Goal: Register for event/course

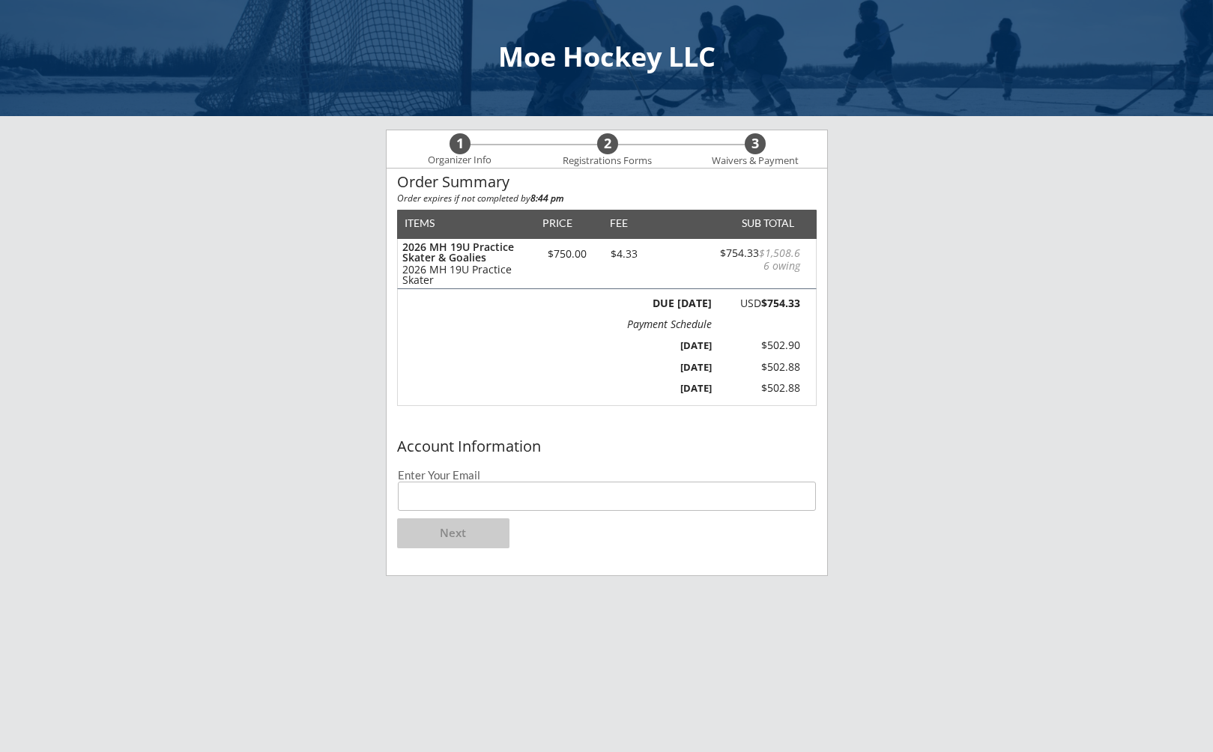
click at [473, 495] on input "email" at bounding box center [607, 496] width 418 height 29
type input "[EMAIL_ADDRESS][DOMAIN_NAME]"
click at [462, 535] on button "Next" at bounding box center [453, 533] width 112 height 30
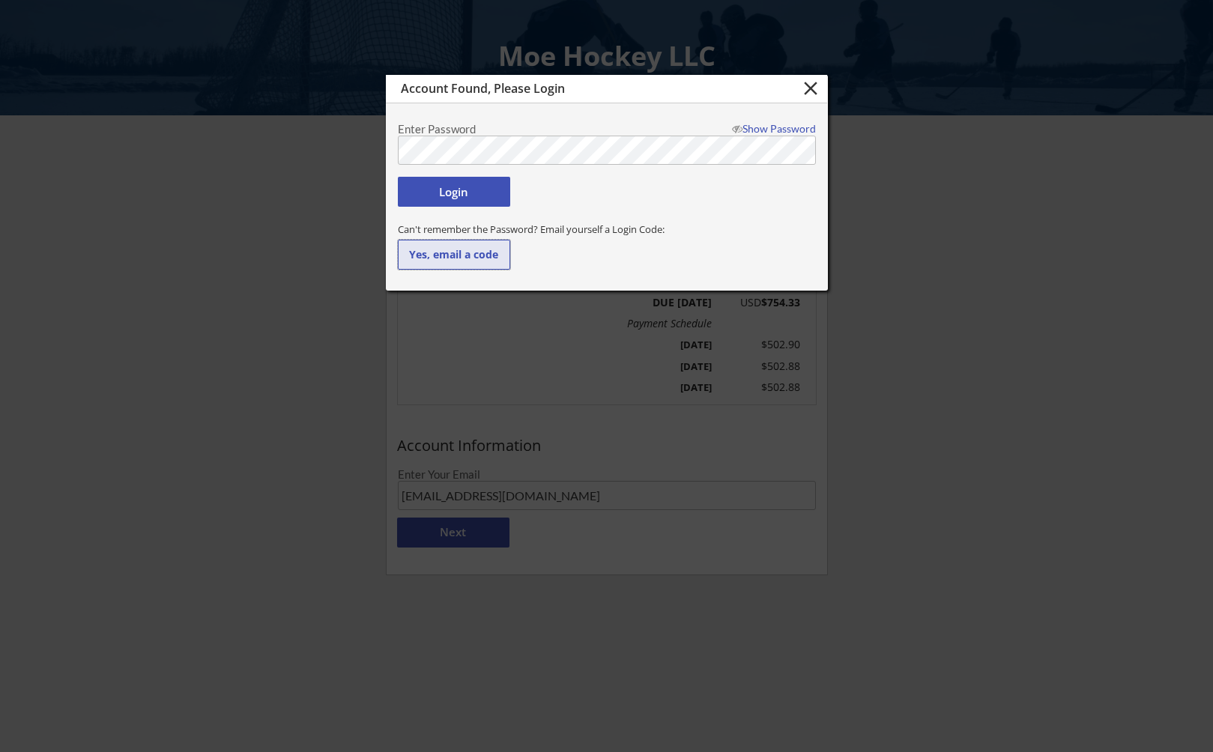
click at [476, 259] on button "Yes, email a code" at bounding box center [454, 255] width 112 height 30
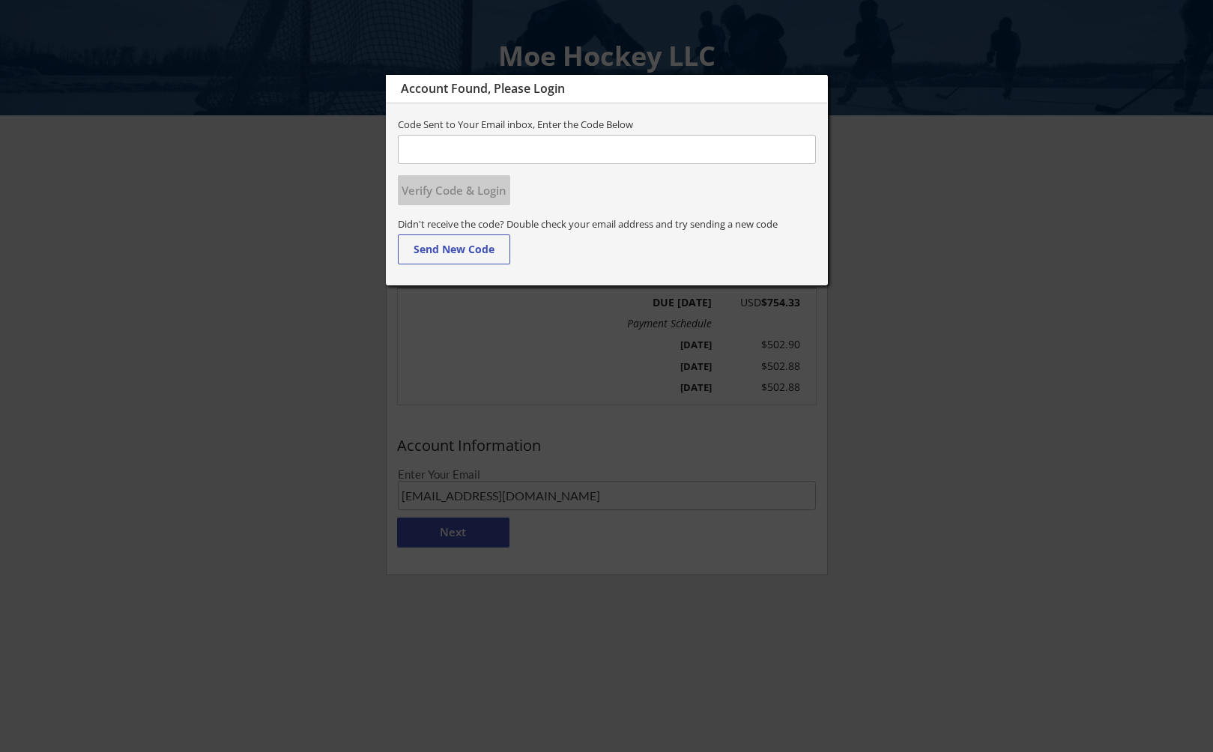
click at [663, 149] on input "input" at bounding box center [607, 149] width 418 height 29
type input "038170"
click at [479, 193] on button "Verify Code & Login" at bounding box center [454, 190] width 112 height 30
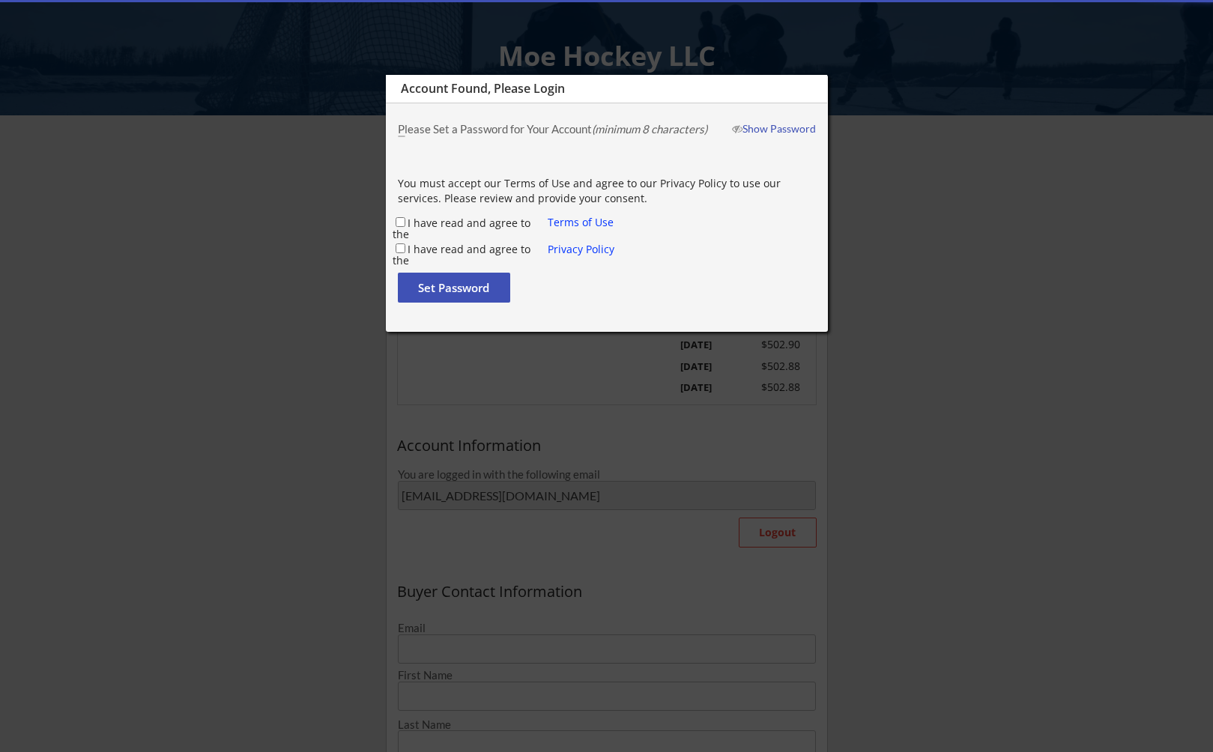
type input "[PERSON_NAME]"
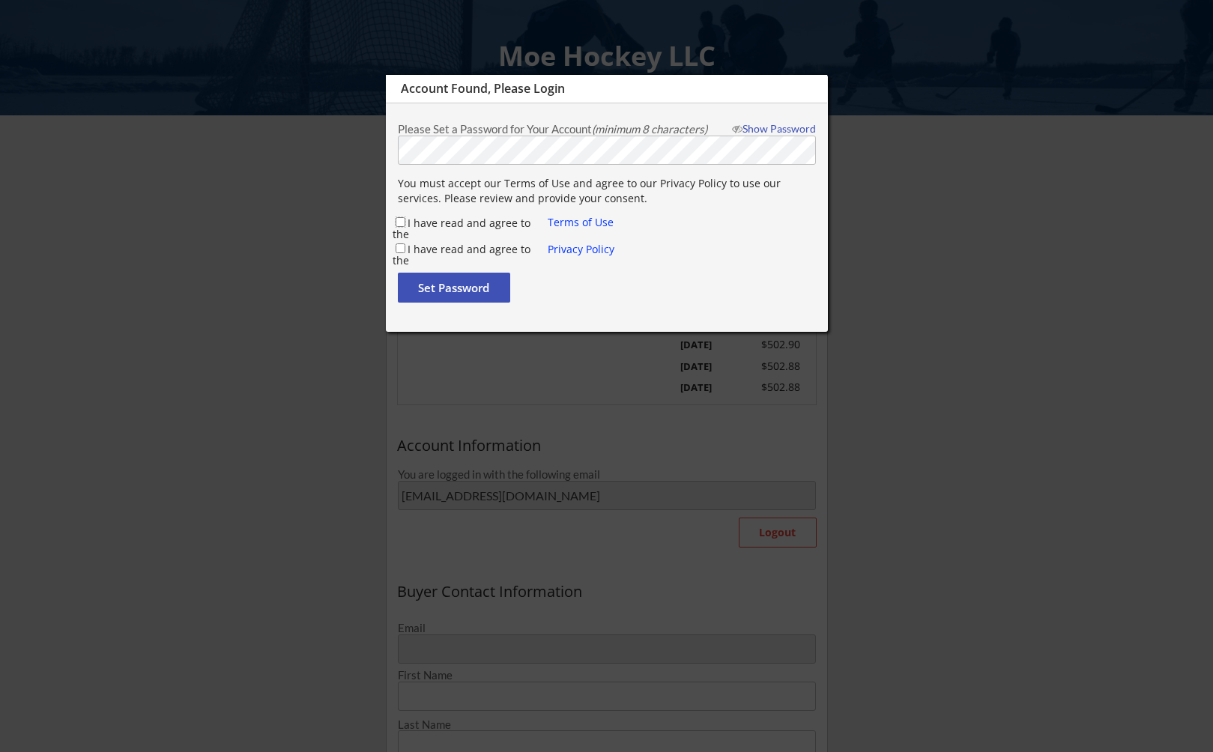
drag, startPoint x: 399, startPoint y: 223, endPoint x: 407, endPoint y: 253, distance: 30.9
click at [399, 223] on input "I have read and agree to the" at bounding box center [401, 222] width 10 height 10
checkbox input "true"
drag, startPoint x: 400, startPoint y: 250, endPoint x: 473, endPoint y: 286, distance: 81.1
click at [400, 250] on input "I have read and agree to the" at bounding box center [401, 248] width 10 height 10
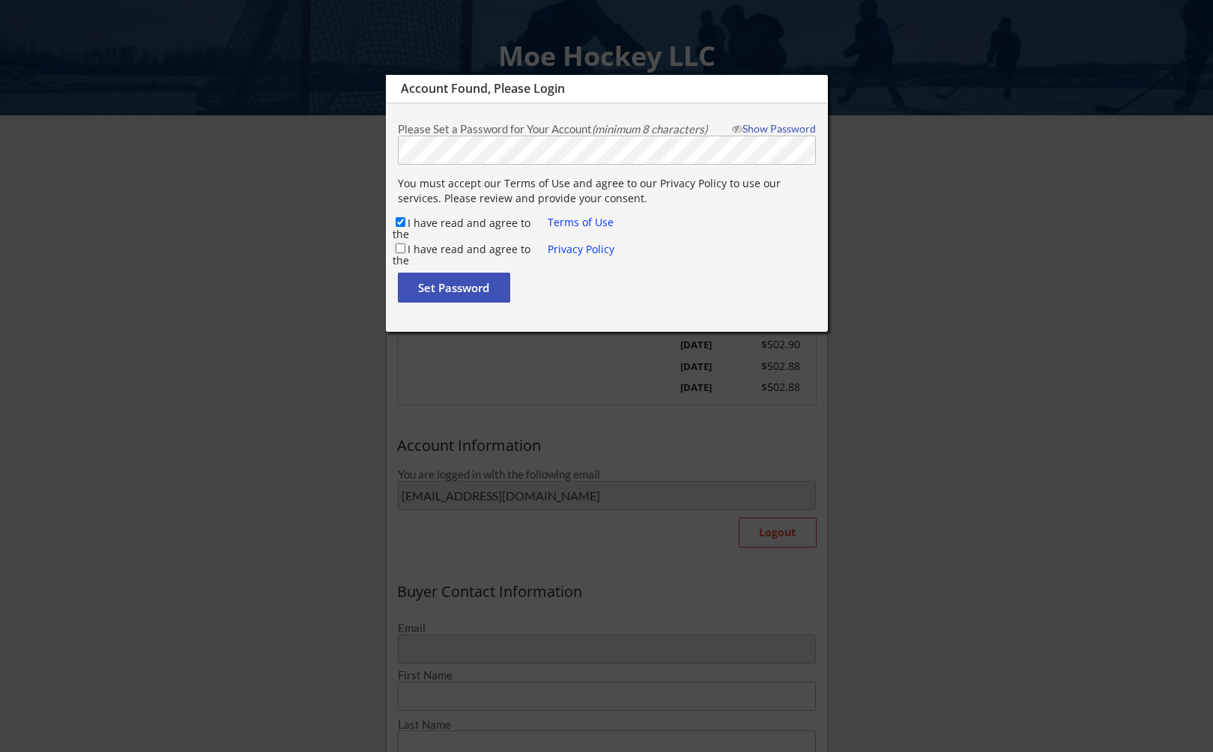
checkbox input "true"
click at [467, 291] on button "Set Password" at bounding box center [454, 288] width 112 height 30
type input "[EMAIL_ADDRESS][DOMAIN_NAME]"
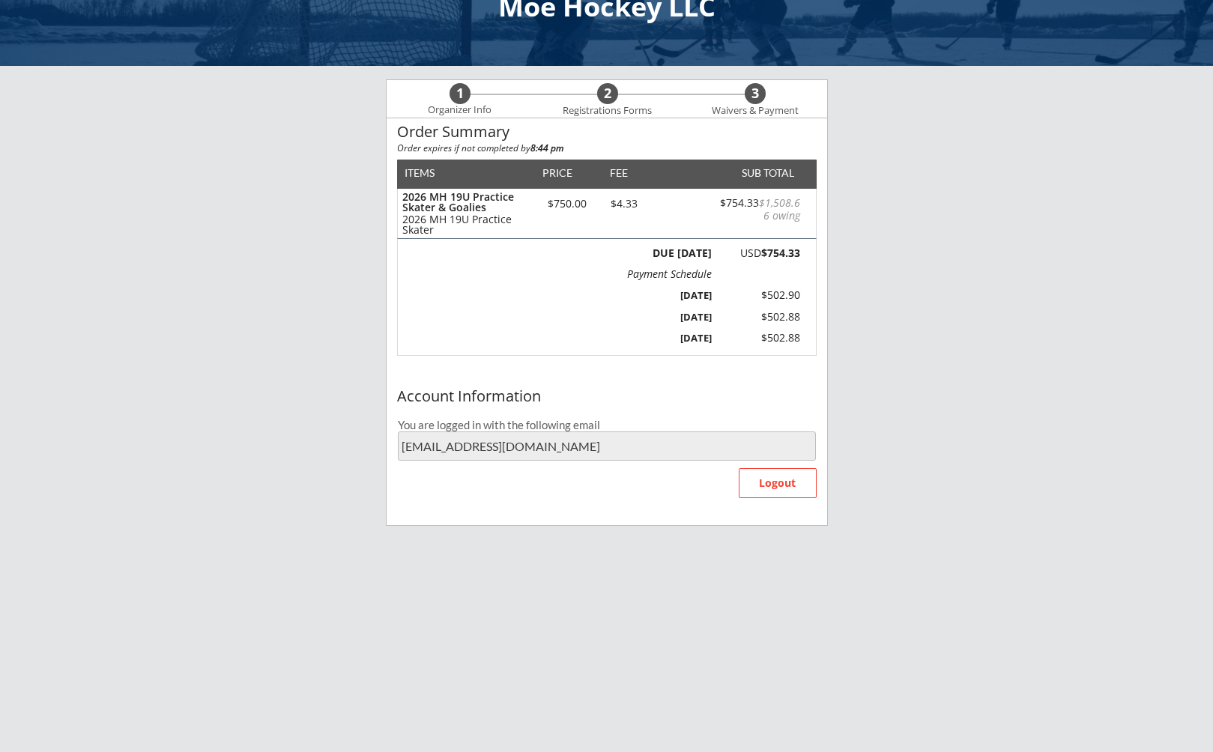
scroll to position [0, 0]
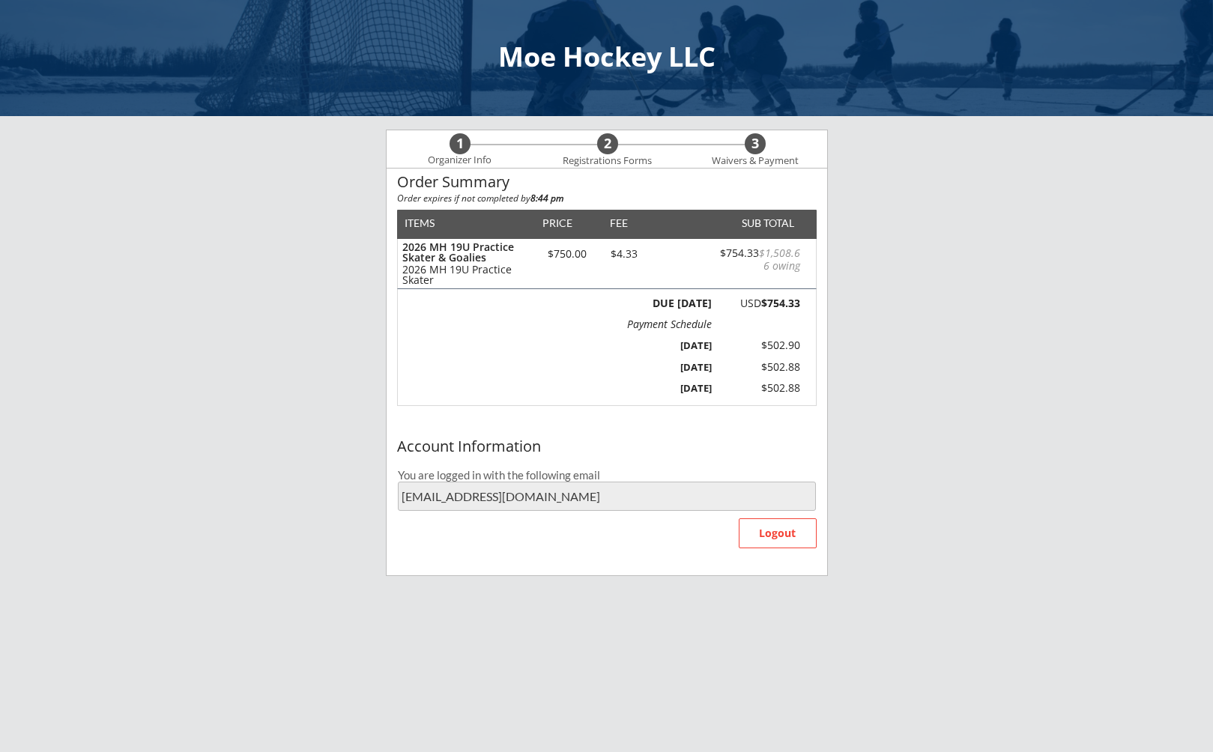
click at [657, 270] on div "2026 MH 19U Practice Skater & Goalies 2026 MH 19U Practice Skater $750.00 $4.33…" at bounding box center [607, 263] width 418 height 49
drag, startPoint x: 724, startPoint y: 342, endPoint x: 735, endPoint y: 359, distance: 20.6
click at [724, 342] on div at bounding box center [724, 342] width 22 height 4
click at [784, 303] on strong "$754.33" at bounding box center [780, 303] width 39 height 14
drag, startPoint x: 569, startPoint y: 388, endPoint x: 578, endPoint y: 417, distance: 30.8
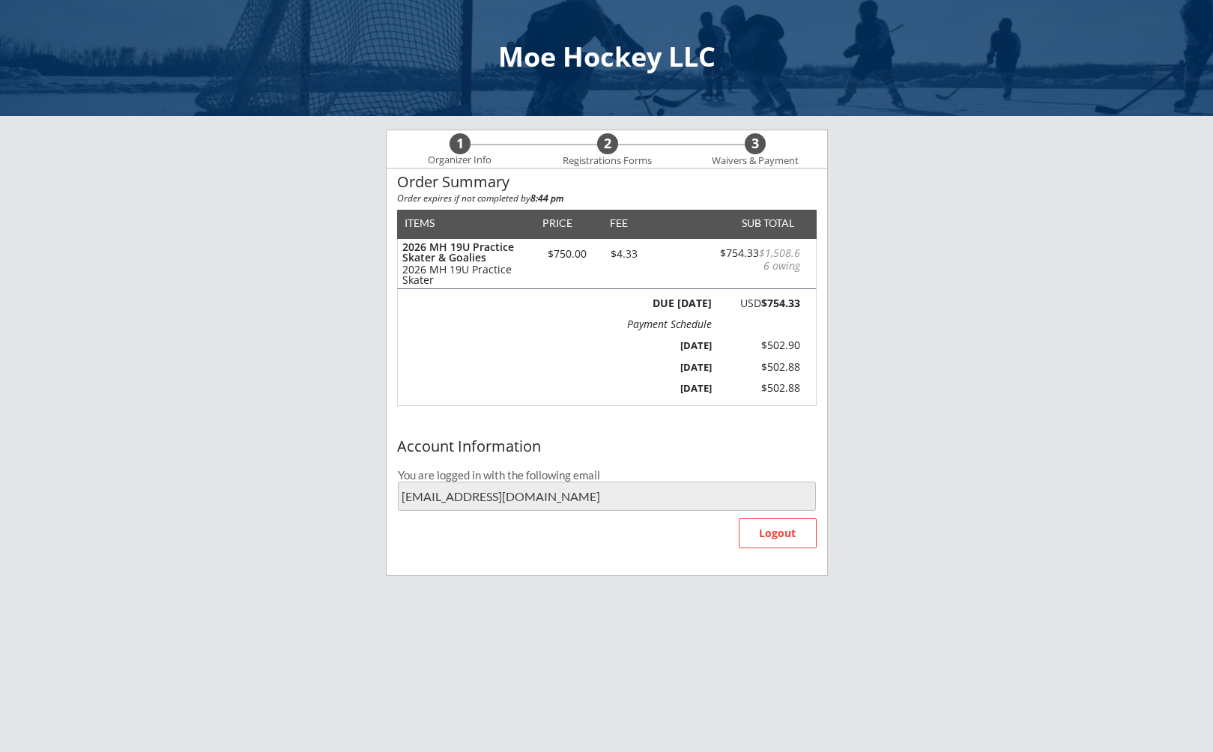
click at [569, 388] on div "DUE [DATE] USD $754.33 Payment Schedule $1,508.66 [DATE] $502.90 [DATE] $502.88…" at bounding box center [607, 347] width 420 height 117
drag, startPoint x: 488, startPoint y: 189, endPoint x: 517, endPoint y: 210, distance: 36.0
click at [488, 189] on div "Order Summary" at bounding box center [607, 182] width 420 height 16
drag, startPoint x: 538, startPoint y: 241, endPoint x: 511, endPoint y: 251, distance: 28.7
click at [538, 241] on div "2026 MH 19U Practice Skater & Goalies 2026 MH 19U Practice Skater $750.00 $4.33…" at bounding box center [607, 263] width 418 height 49
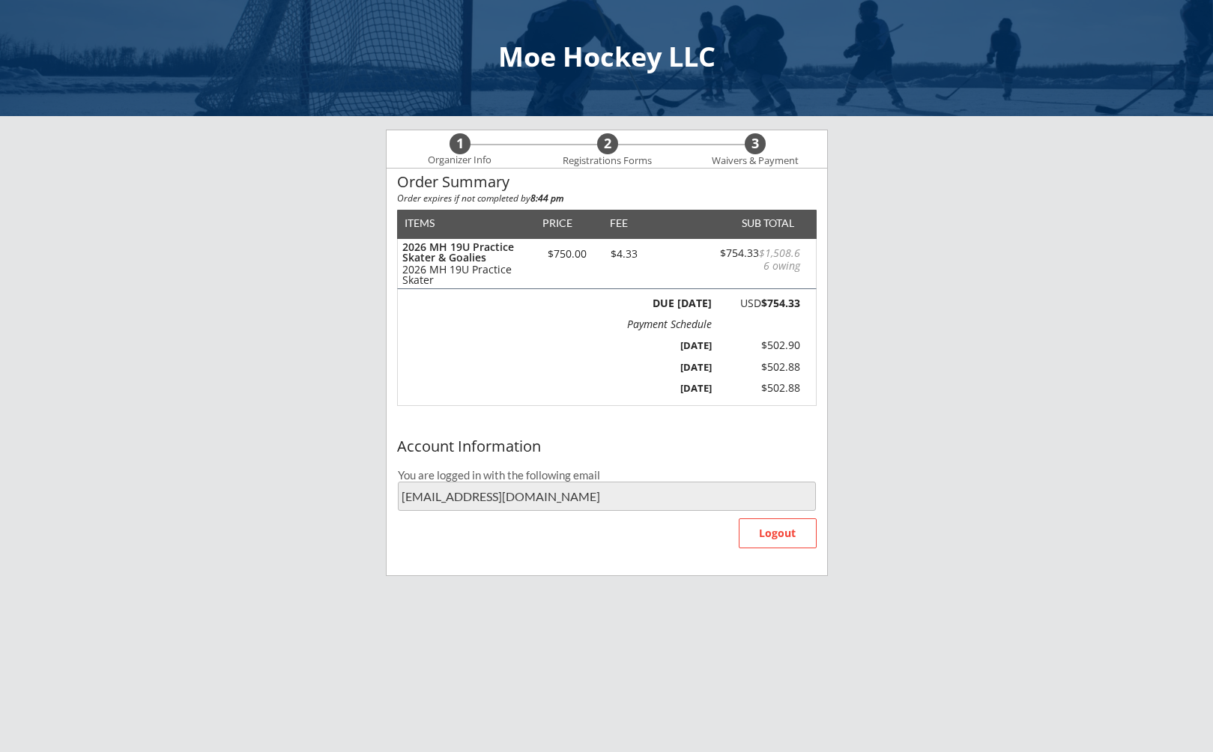
click at [497, 251] on div "2026 MH 19U Practice Skater & Goalies" at bounding box center [465, 252] width 127 height 21
drag, startPoint x: 702, startPoint y: 389, endPoint x: 711, endPoint y: 330, distance: 59.9
click at [703, 387] on div "[DATE]" at bounding box center [672, 387] width 80 height 13
drag, startPoint x: 695, startPoint y: 308, endPoint x: 709, endPoint y: 350, distance: 44.1
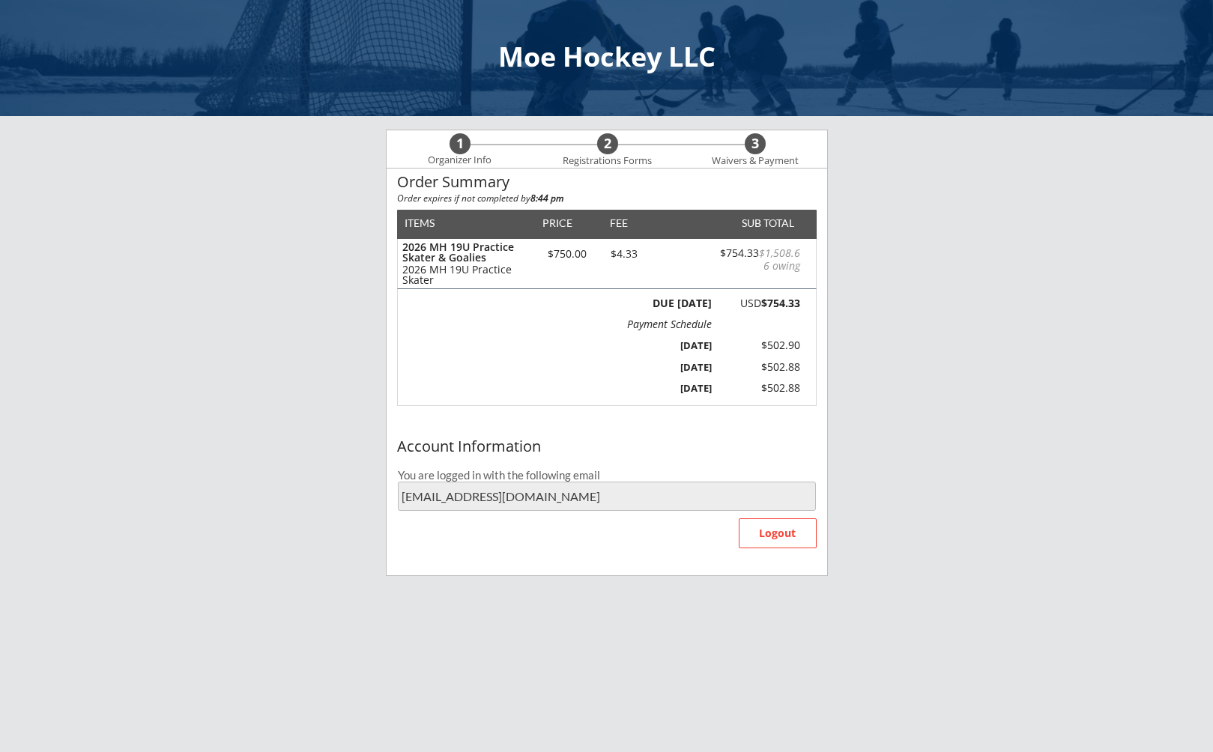
click at [695, 308] on div "DUE [DATE]" at bounding box center [680, 303] width 62 height 10
click at [707, 381] on div "[DATE] $502.88" at bounding box center [716, 388] width 169 height 22
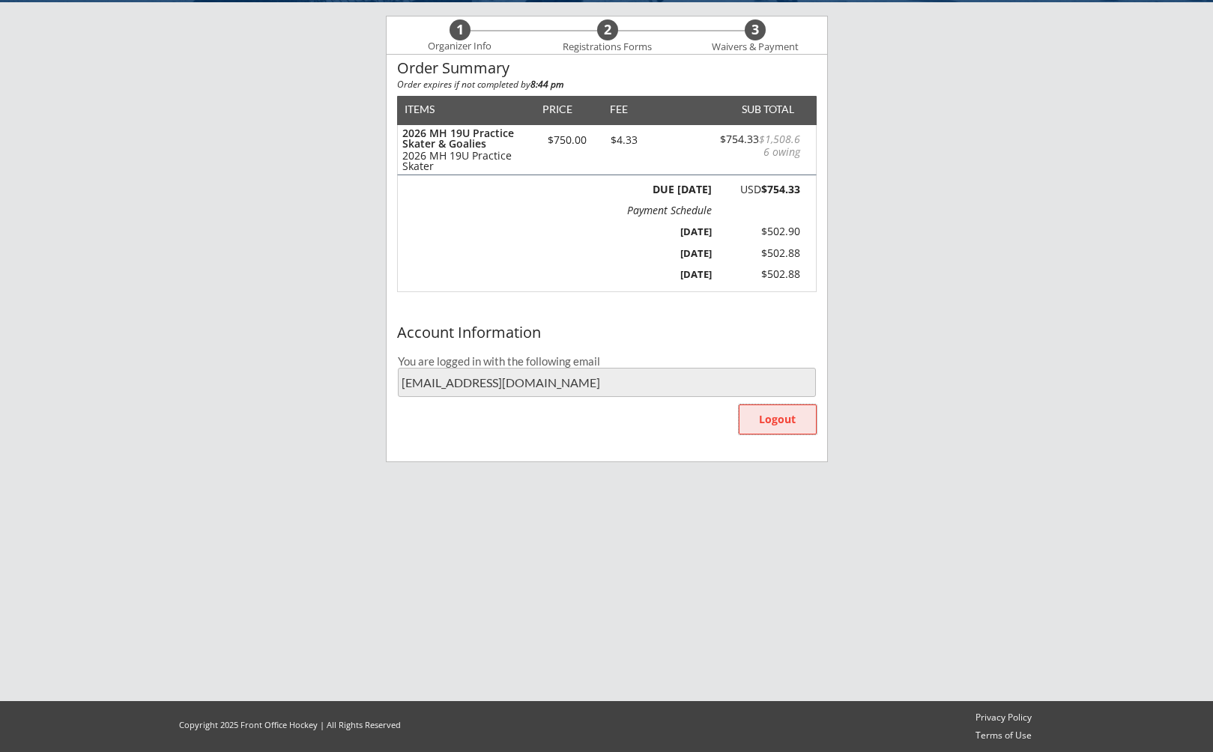
click at [781, 426] on button "Logout" at bounding box center [778, 420] width 78 height 30
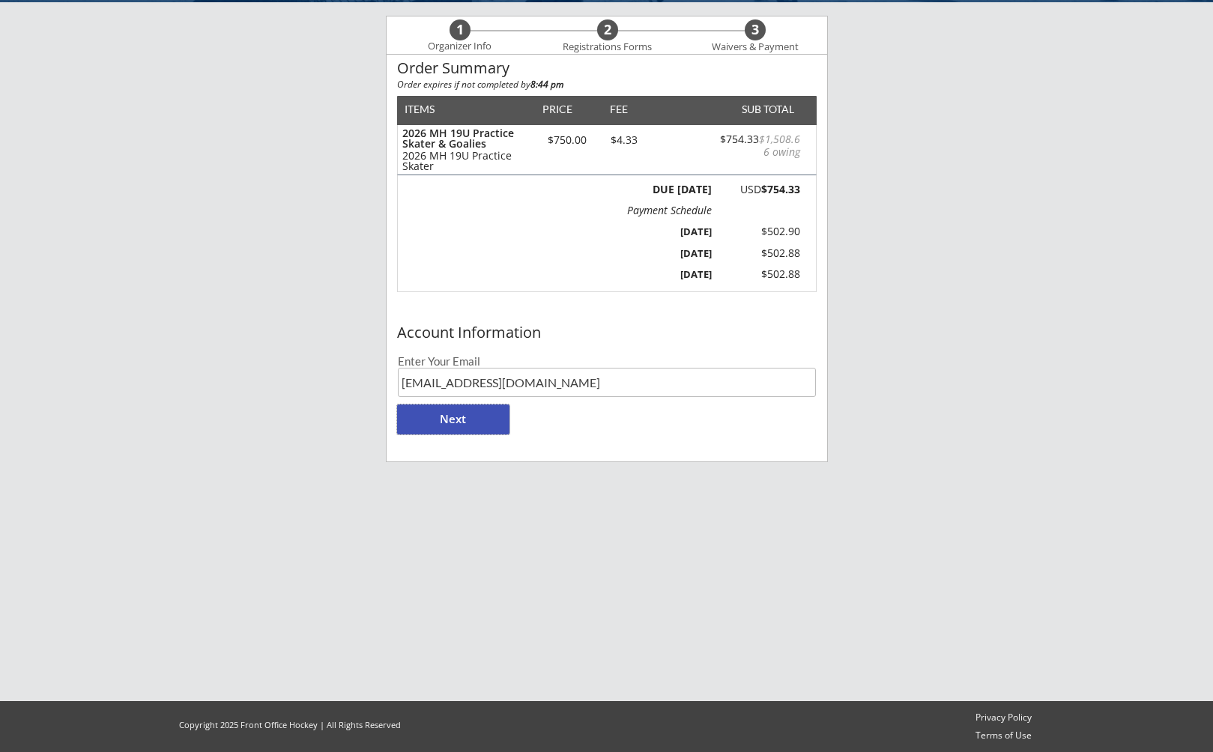
click at [457, 423] on button "Next" at bounding box center [453, 420] width 112 height 30
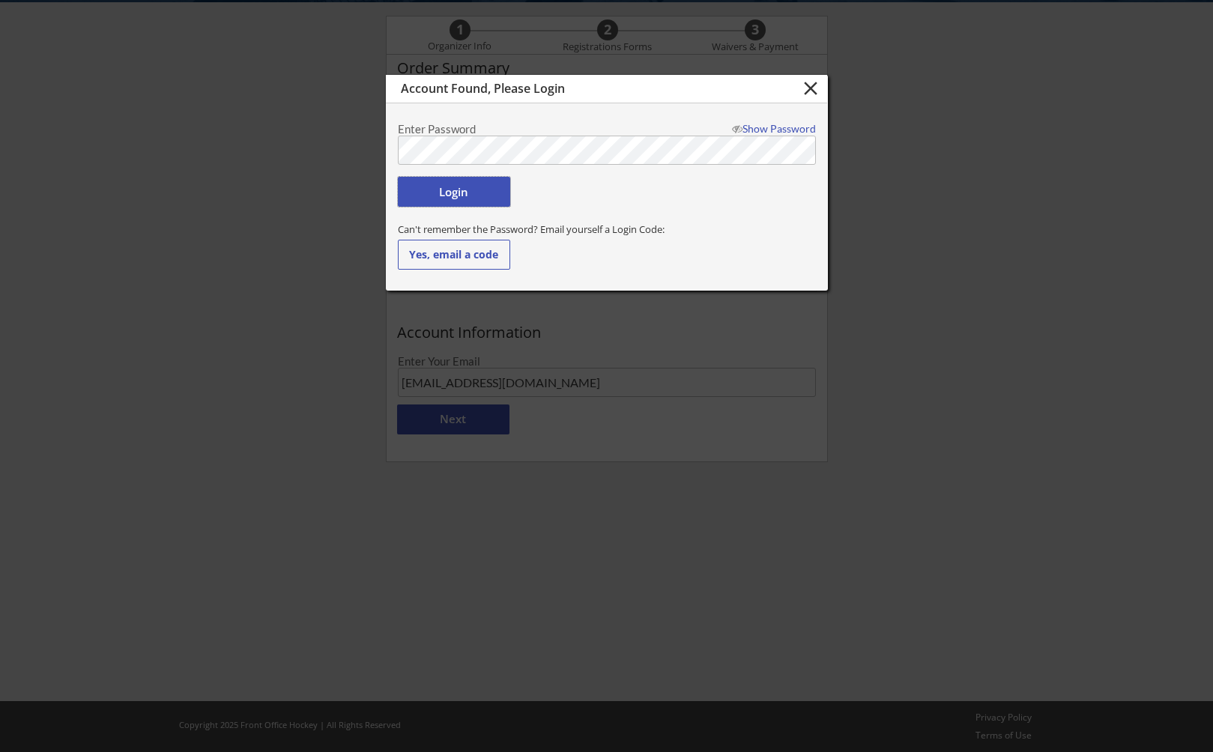
click at [452, 195] on button "Login" at bounding box center [454, 192] width 112 height 30
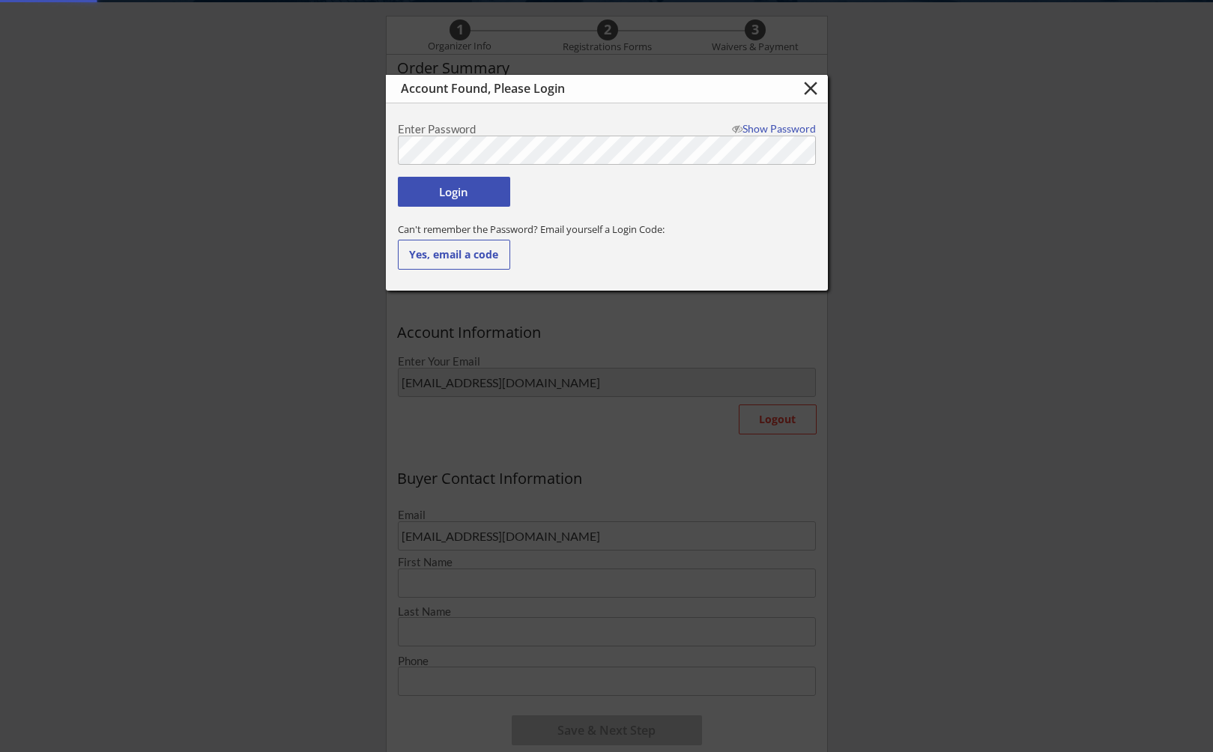
type input "[PERSON_NAME]"
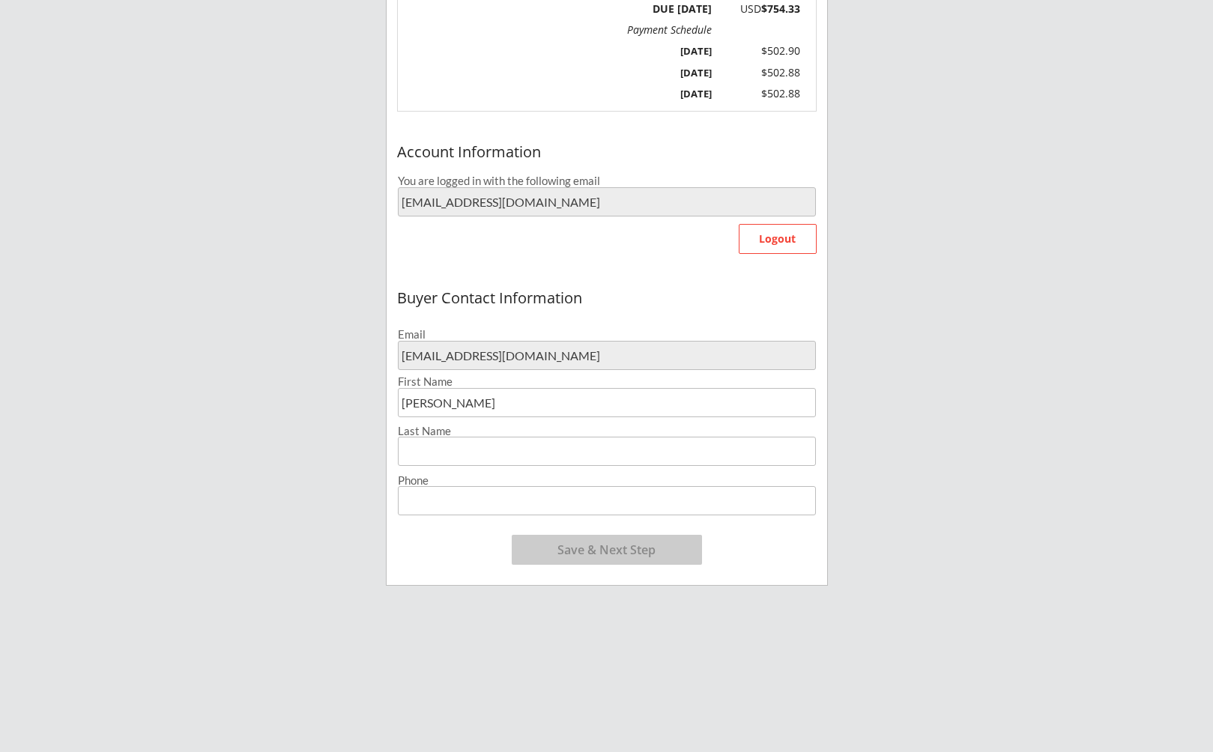
scroll to position [296, 0]
click at [511, 458] on input "input" at bounding box center [607, 449] width 418 height 29
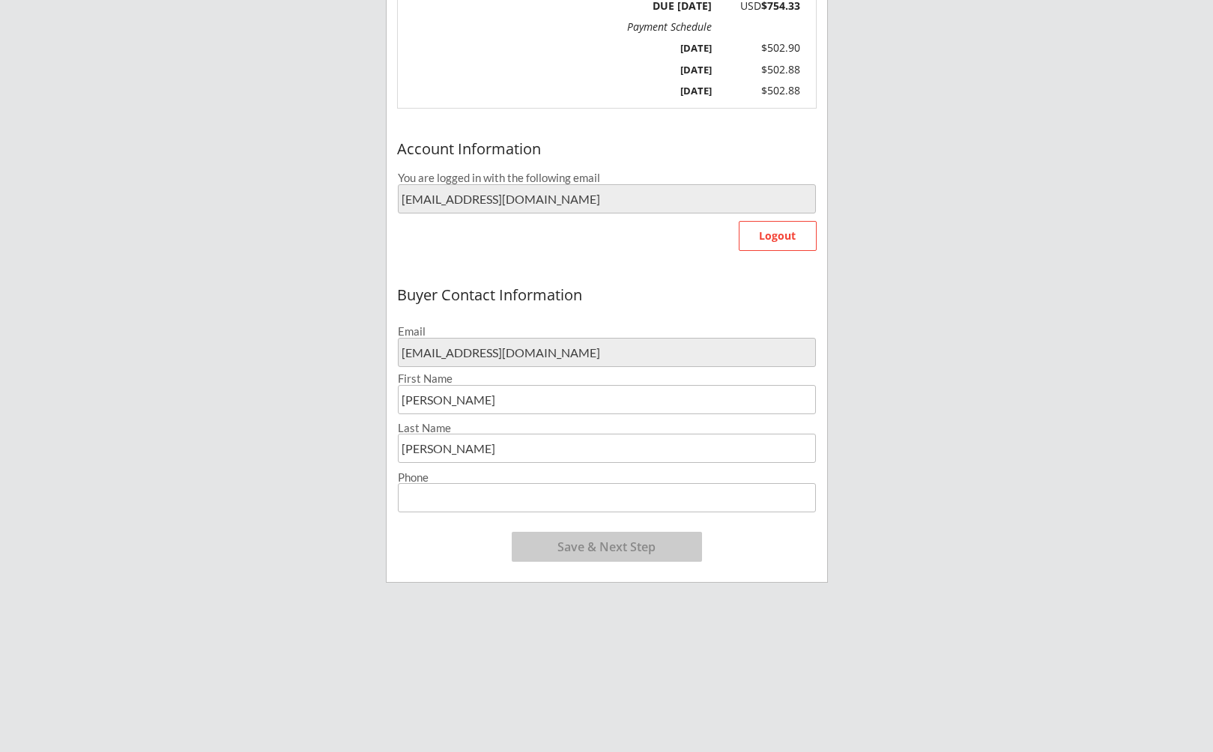
type input "[PERSON_NAME]"
click at [484, 501] on input "input" at bounding box center [607, 497] width 418 height 29
type input "[PHONE_NUMBER]"
click at [797, 536] on div "Buyer Contact Information Email [EMAIL_ADDRESS][DOMAIN_NAME] First Name Last Na…" at bounding box center [607, 428] width 440 height 304
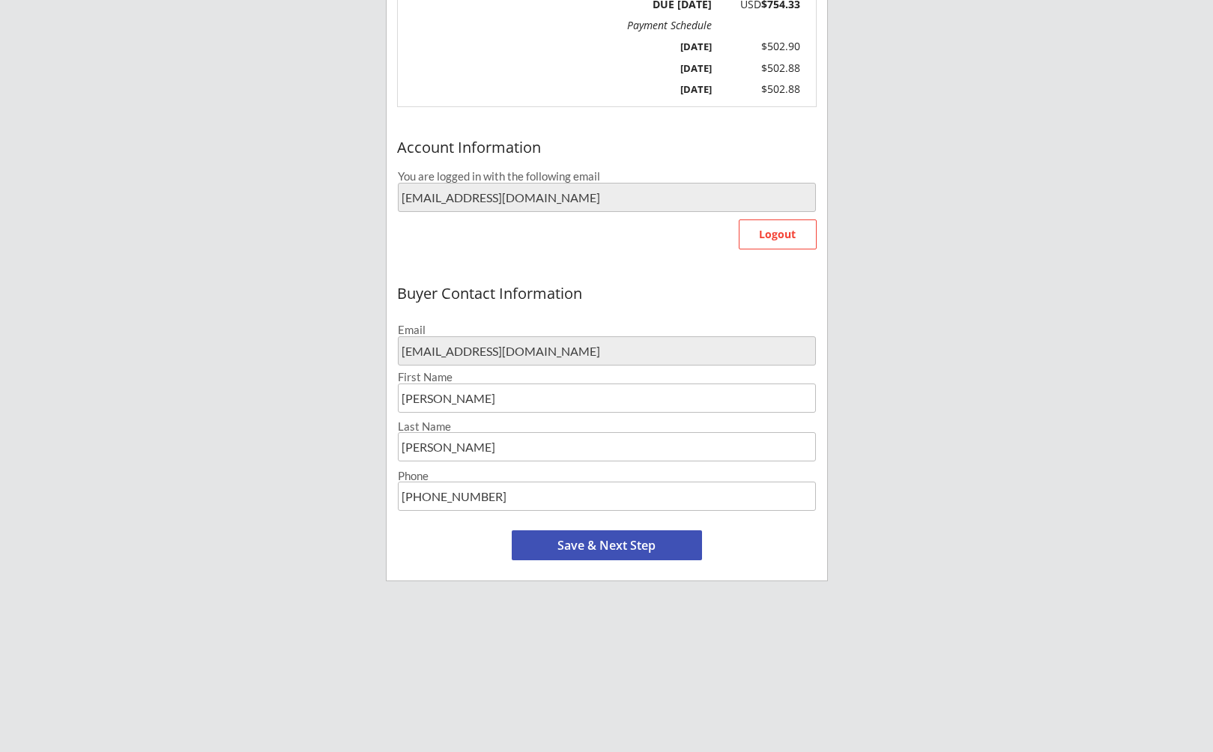
click at [621, 547] on button "Save & Next Step" at bounding box center [607, 545] width 190 height 30
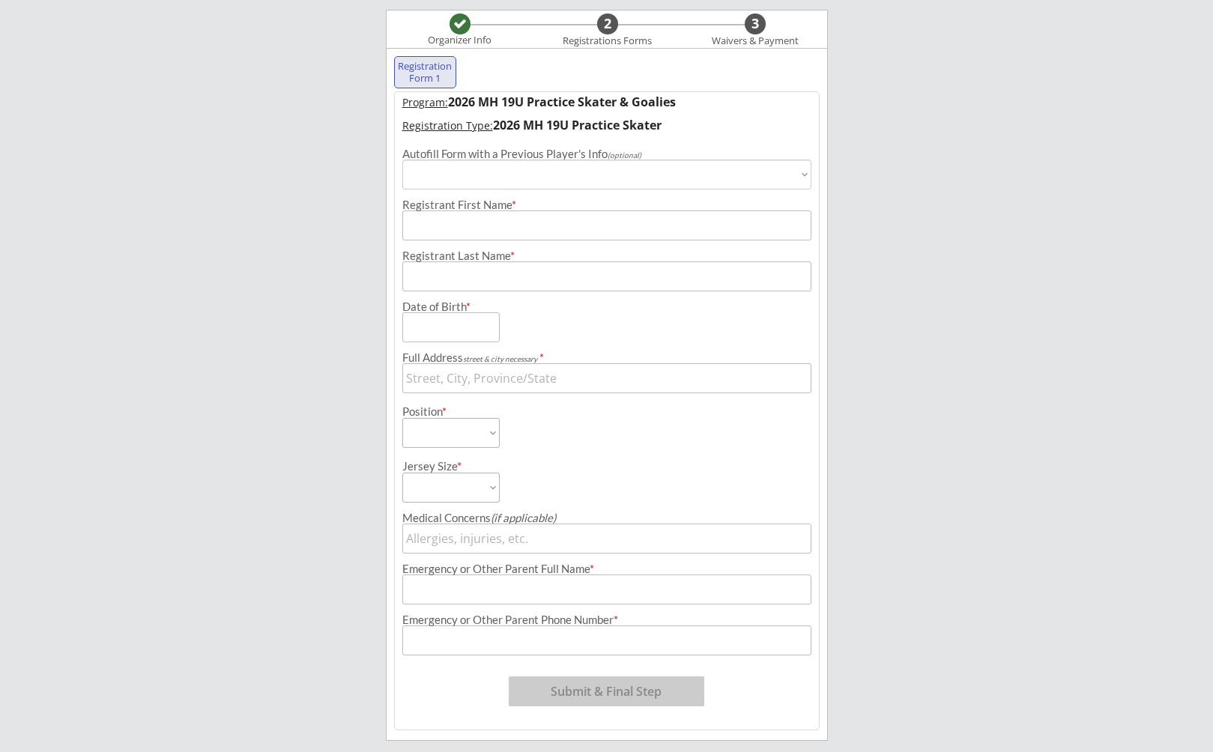
scroll to position [115, 0]
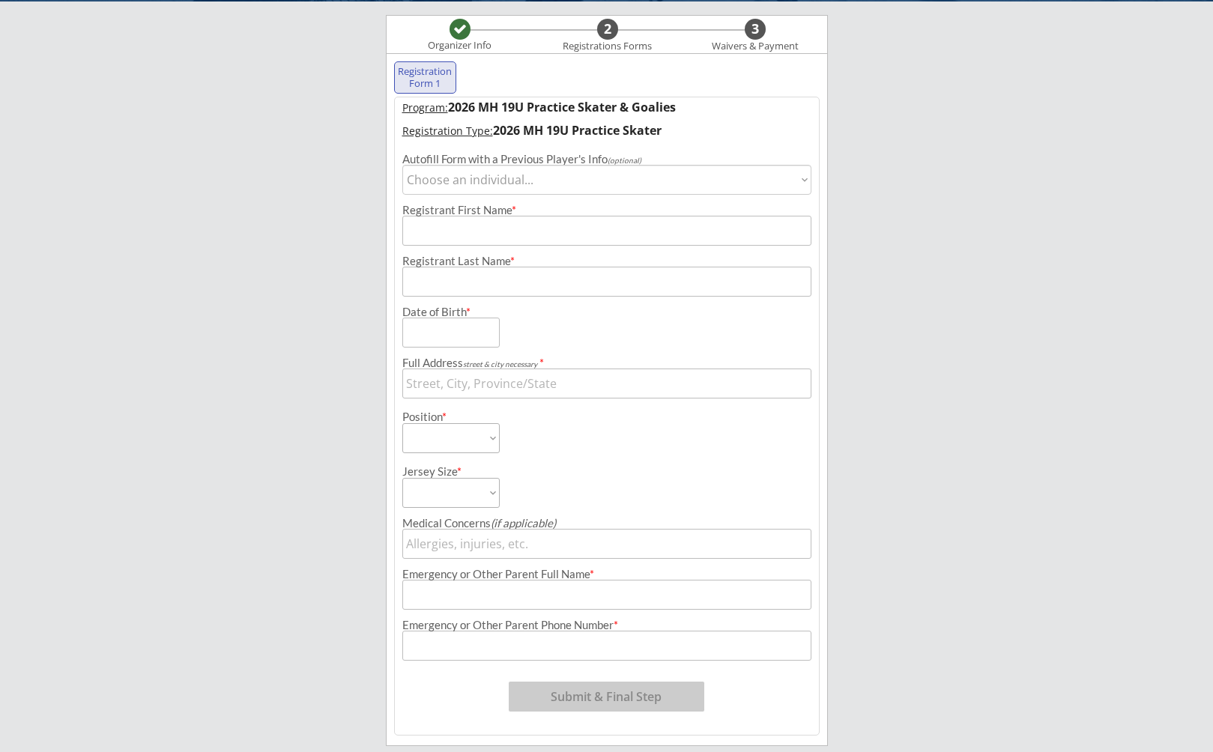
click at [402, 165] on select "Choose an individual... [PERSON_NAME]" at bounding box center [606, 180] width 409 height 30
click at [527, 231] on input "input" at bounding box center [606, 231] width 409 height 30
click at [402, 165] on select "Choose an individual... [PERSON_NAME]" at bounding box center [606, 180] width 409 height 30
select select ""1348695171700984260__LOOKUP__1727191909858x108903355139227650""
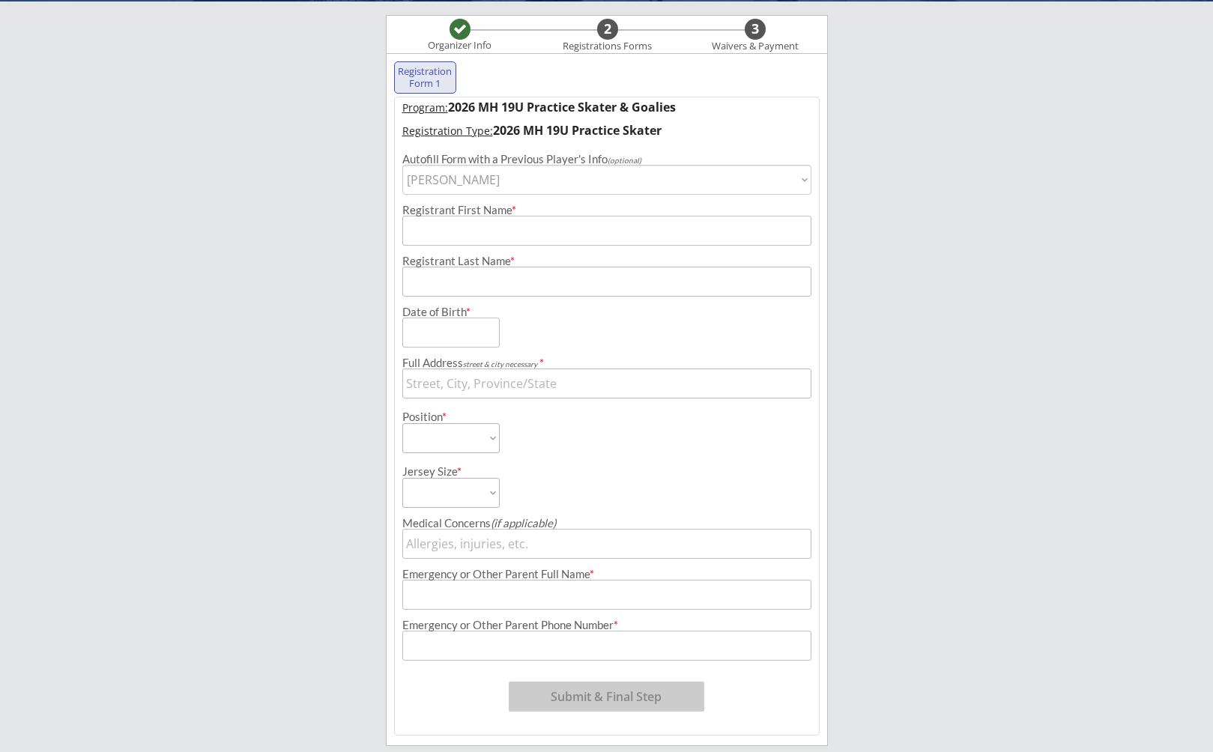
type input "[PERSON_NAME]"
type input "[DATE]"
type input "[STREET_ADDRESS]"
select select ""Forward""
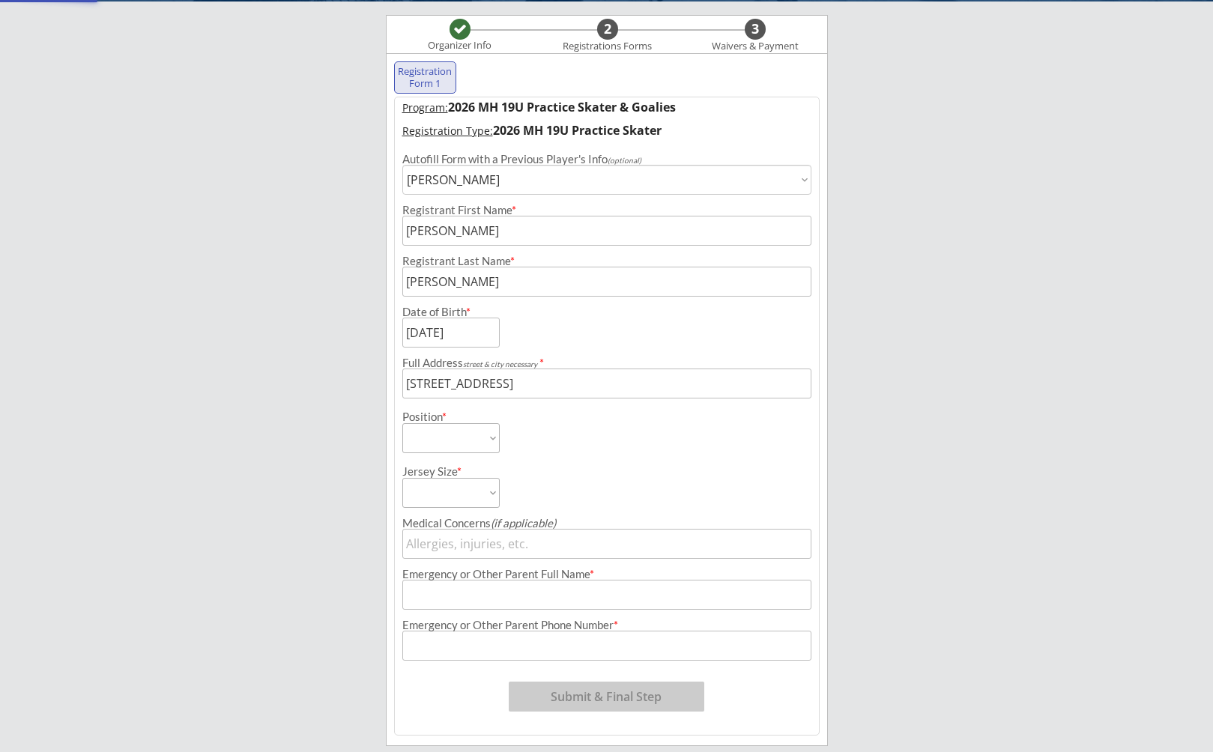
type input "[PERSON_NAME]"
type input "[PHONE_NUMBER]"
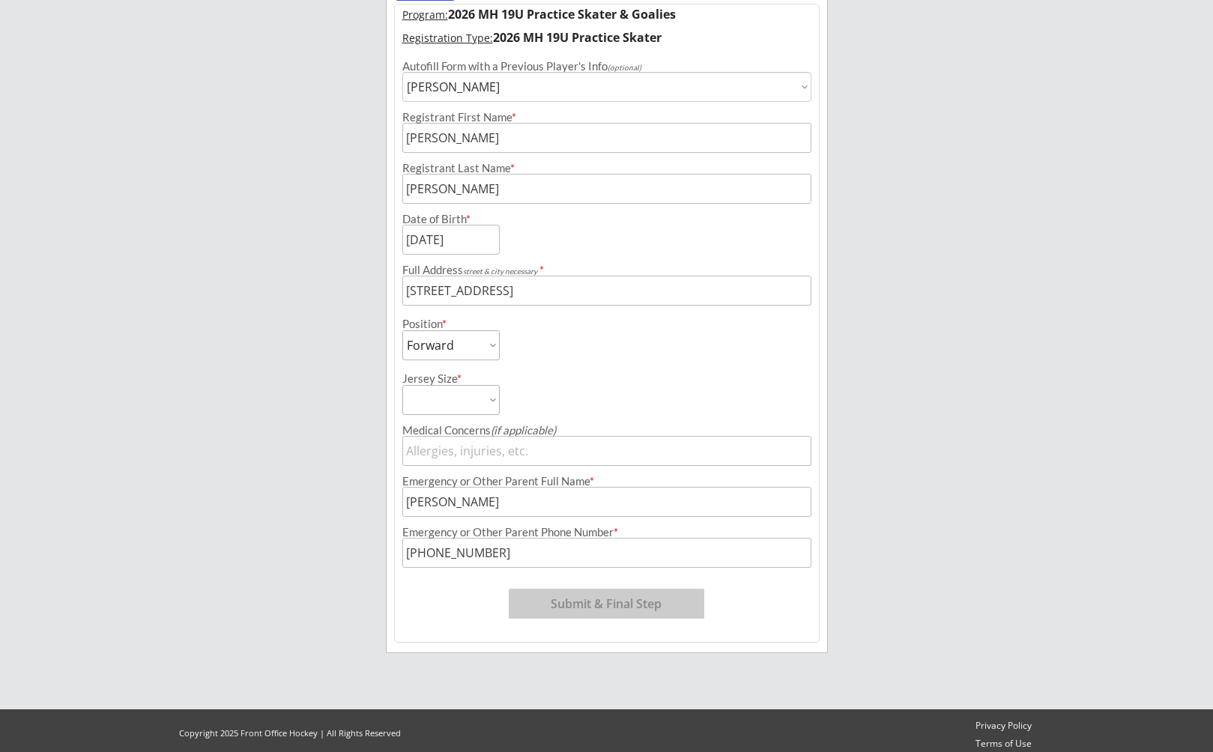
scroll to position [216, 0]
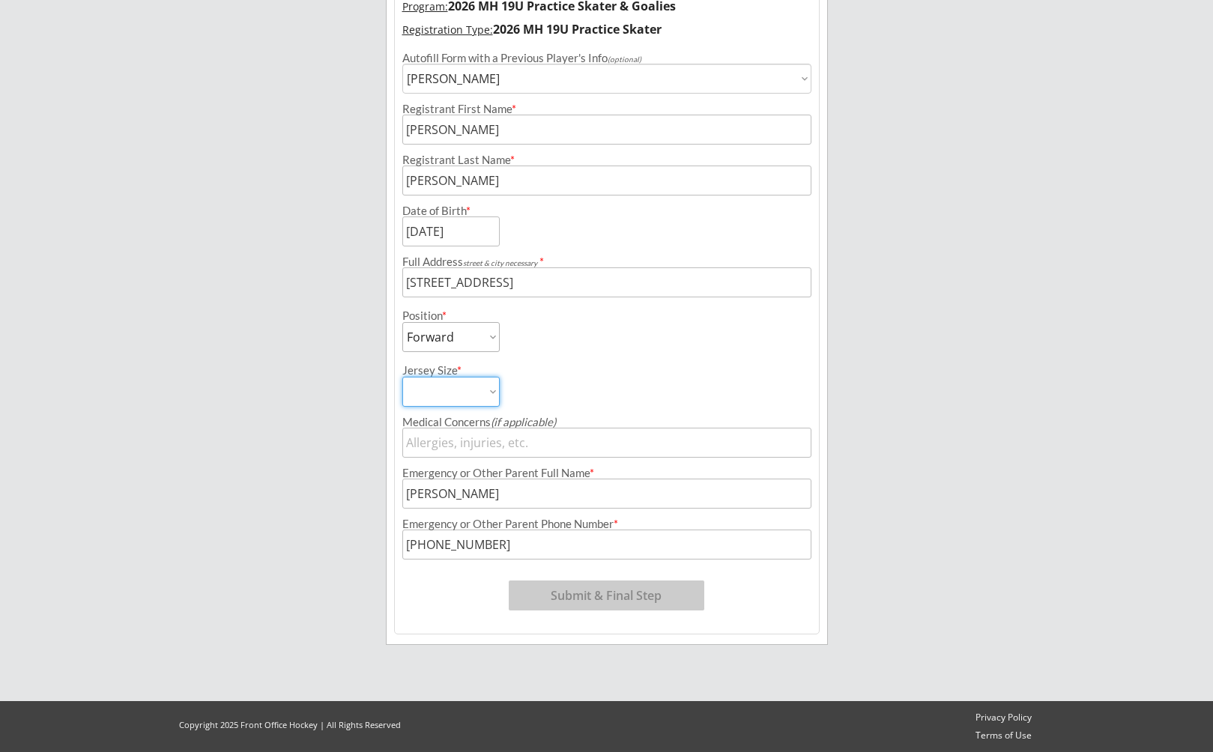
click at [402, 377] on select "Adult Small Adult Medium Adult Large" at bounding box center [450, 392] width 97 height 30
select select ""Adult Small""
click option "Adult Small" at bounding box center [0, 0] width 0 height 0
drag, startPoint x: 456, startPoint y: 396, endPoint x: 435, endPoint y: 420, distance: 31.3
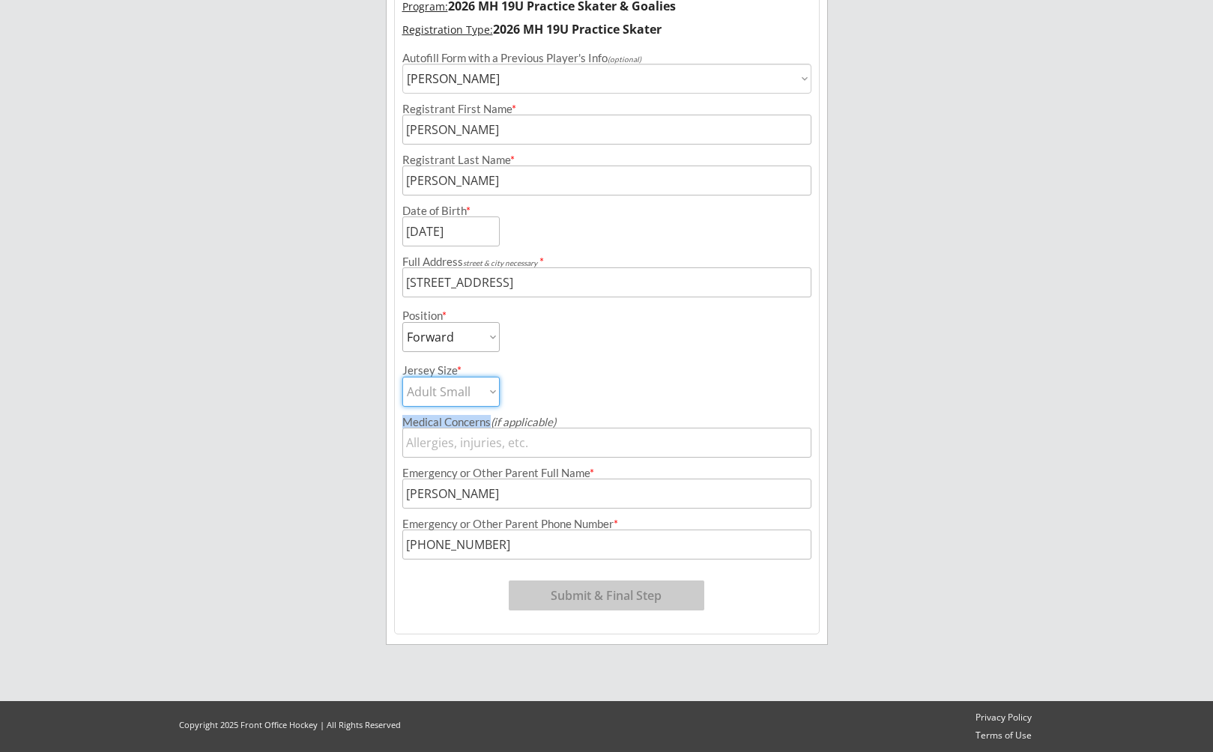
click at [435, 420] on div "Medical Concerns (if applicable)" at bounding box center [606, 422] width 409 height 11
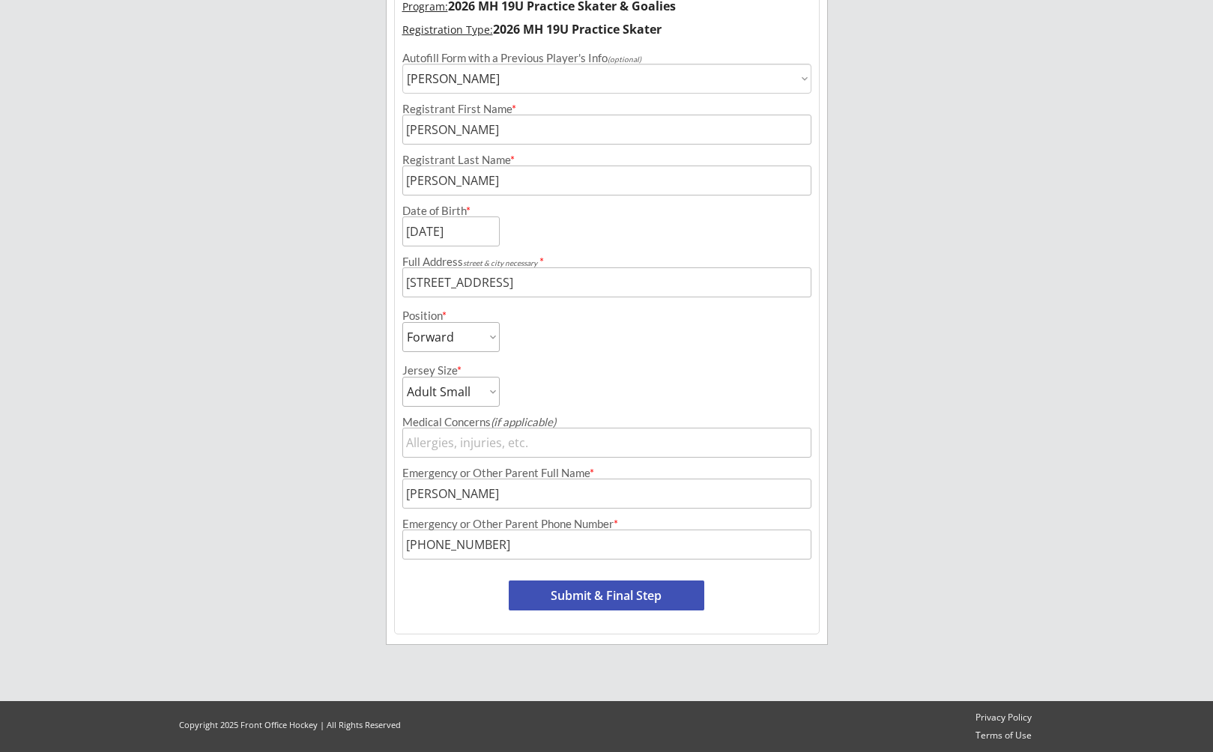
click at [682, 375] on div "Jersey Size * Adult Small Adult Medium Adult Large" at bounding box center [607, 379] width 424 height 55
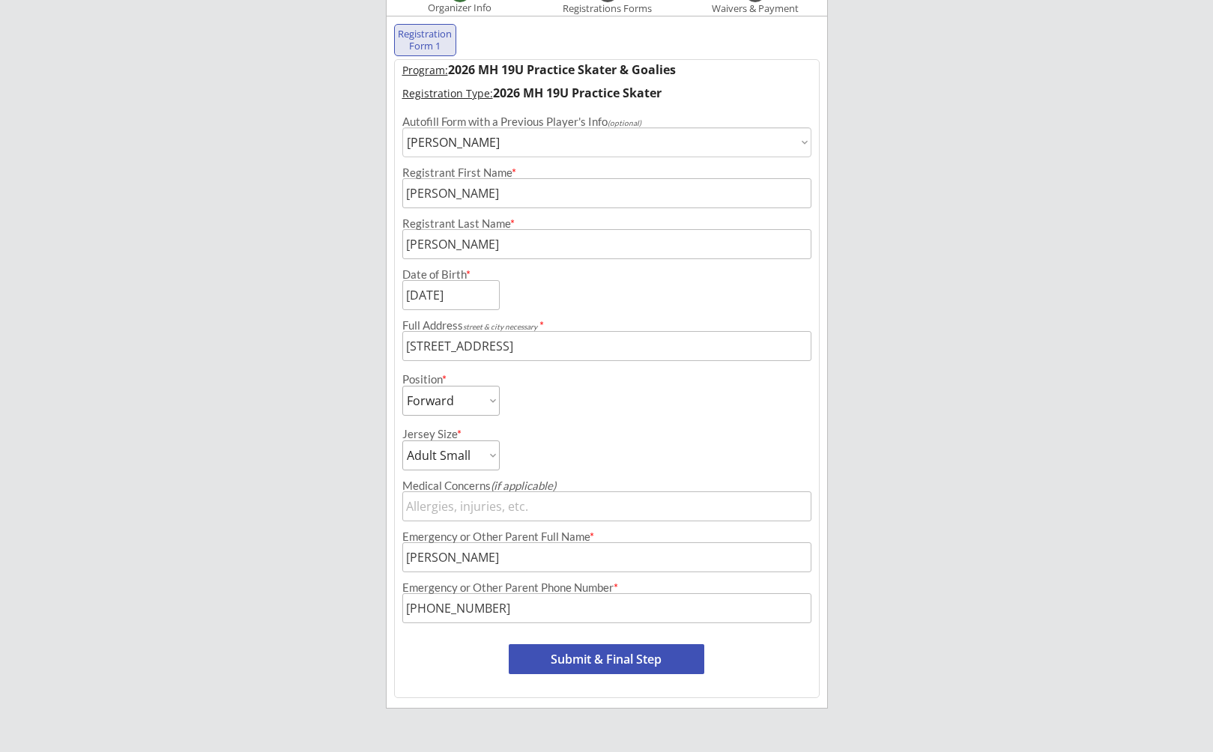
scroll to position [143, 0]
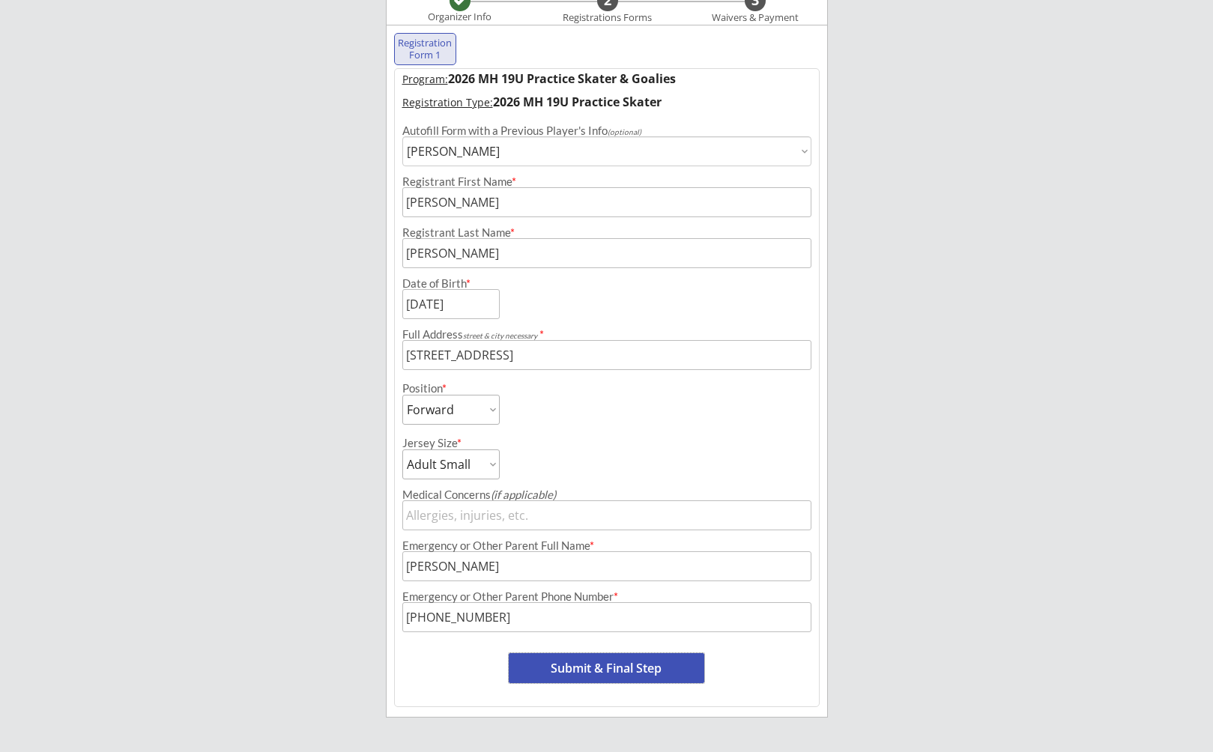
click at [614, 668] on button "Submit & Final Step" at bounding box center [607, 668] width 196 height 30
select select ""Yes, use this card""
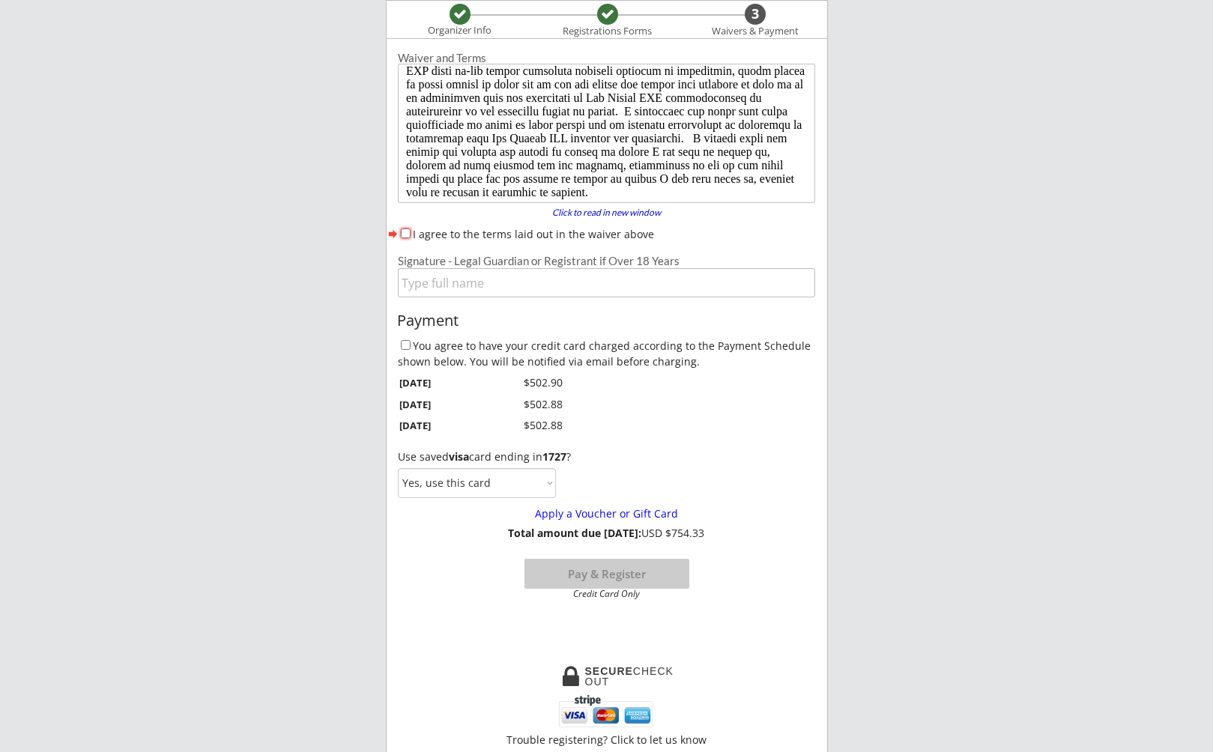
scroll to position [160, 0]
click at [404, 234] on input "I agree to the terms laid out in the waiver above" at bounding box center [406, 233] width 10 height 10
checkbox input "true"
click at [542, 284] on input "input" at bounding box center [606, 282] width 417 height 29
type input "[PERSON_NAME]"
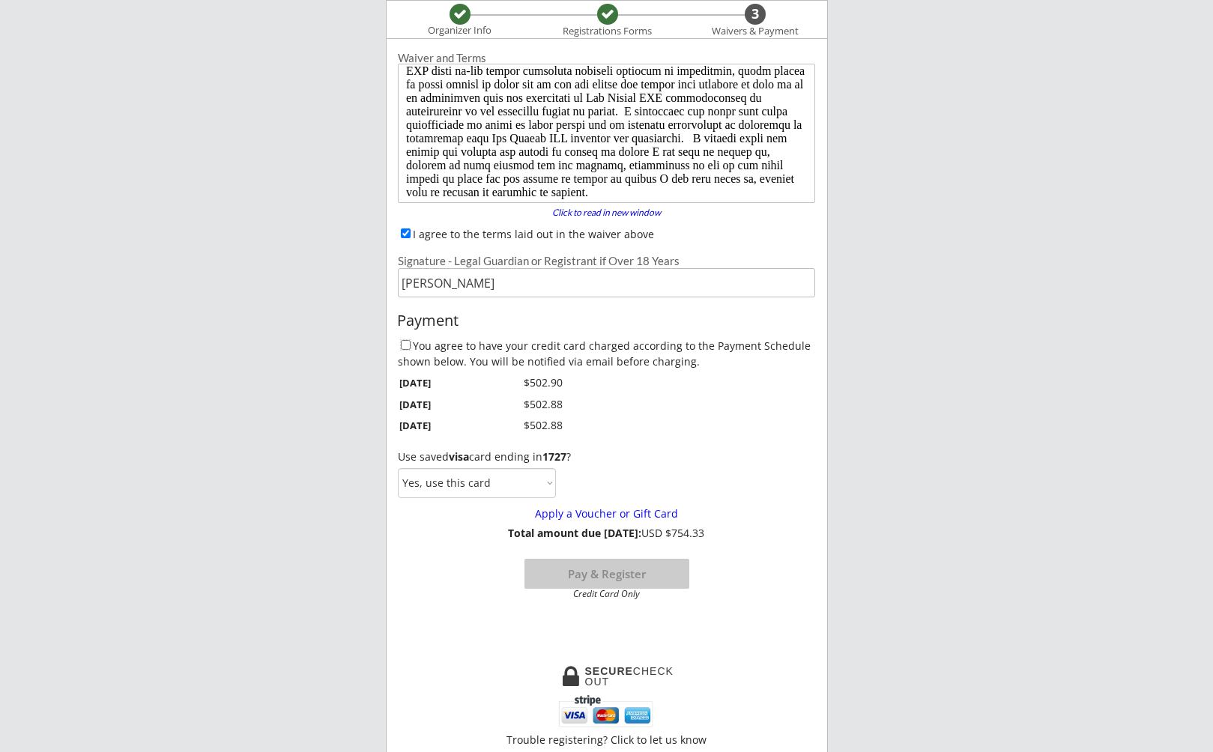
click at [402, 345] on input "You agree to have your credit card charged according to the Payment Schedule sh…" at bounding box center [406, 345] width 10 height 10
checkbox input "true"
click at [617, 578] on button "Pay & Register" at bounding box center [606, 574] width 165 height 30
